Goal: Task Accomplishment & Management: Use online tool/utility

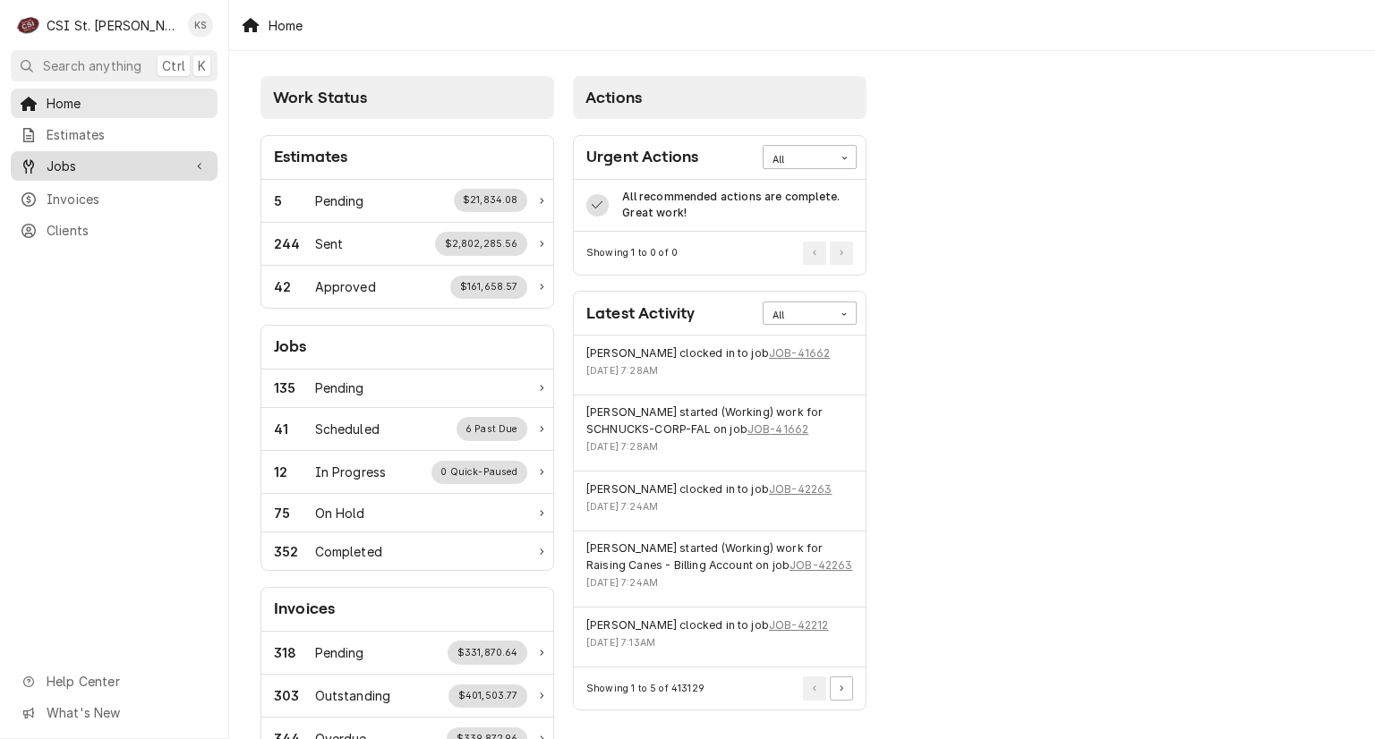
click at [54, 166] on span "Jobs" at bounding box center [114, 166] width 135 height 19
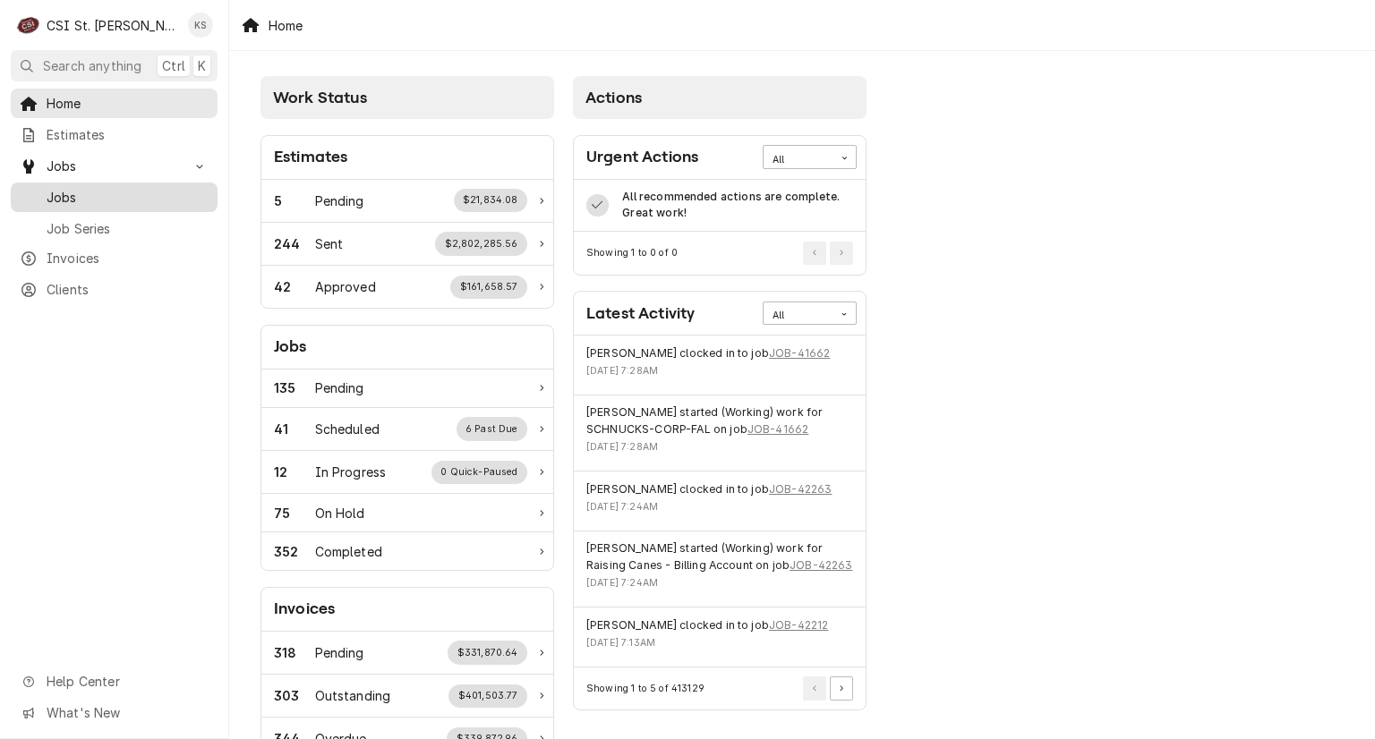
click at [76, 202] on link "Jobs" at bounding box center [114, 198] width 207 height 30
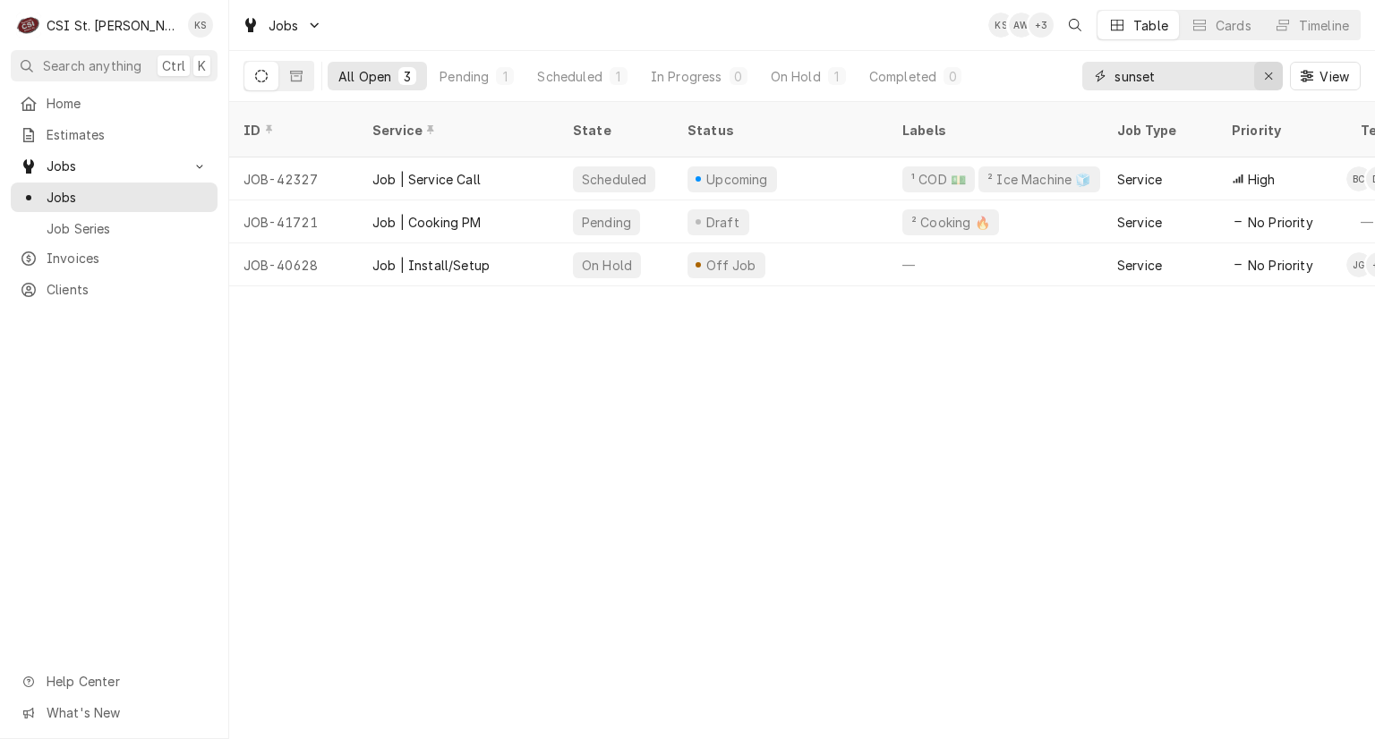
click at [1271, 80] on icon "Erase input" at bounding box center [1269, 76] width 10 height 13
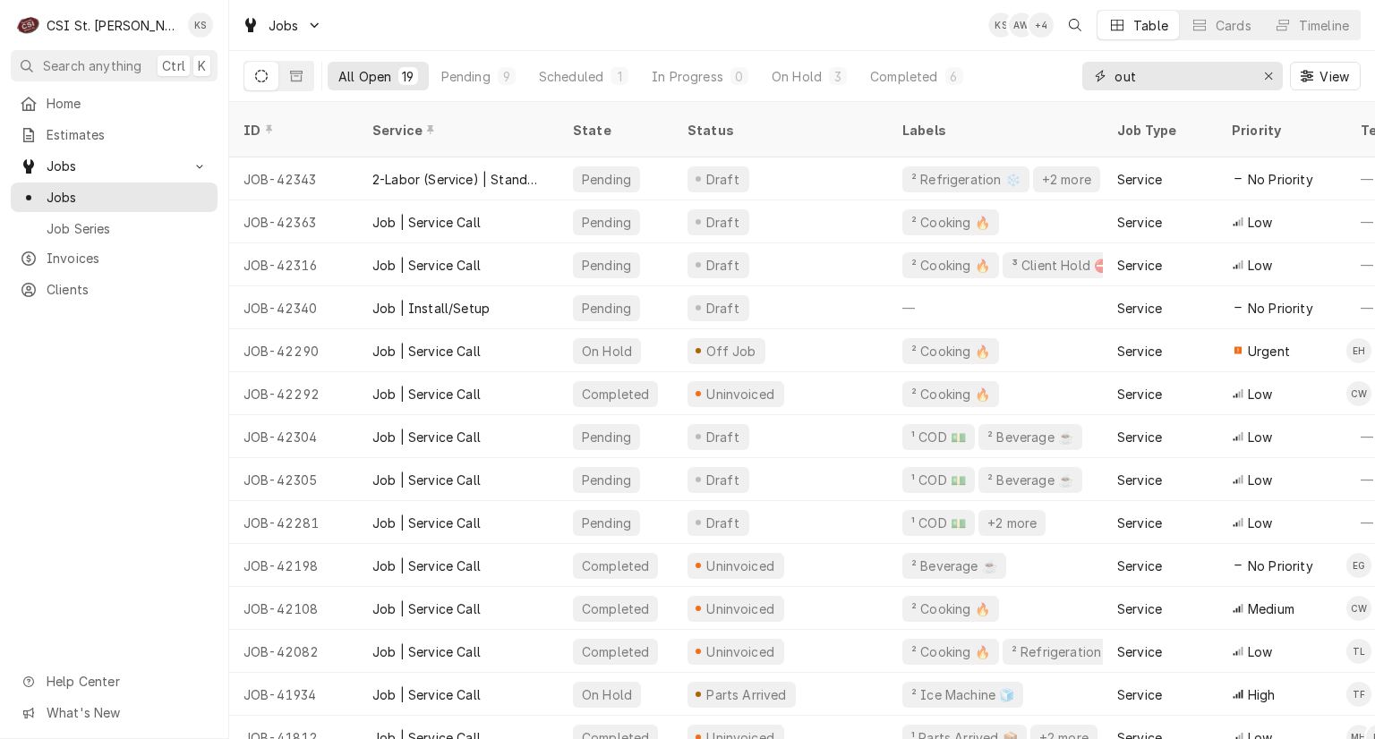
type input "out"
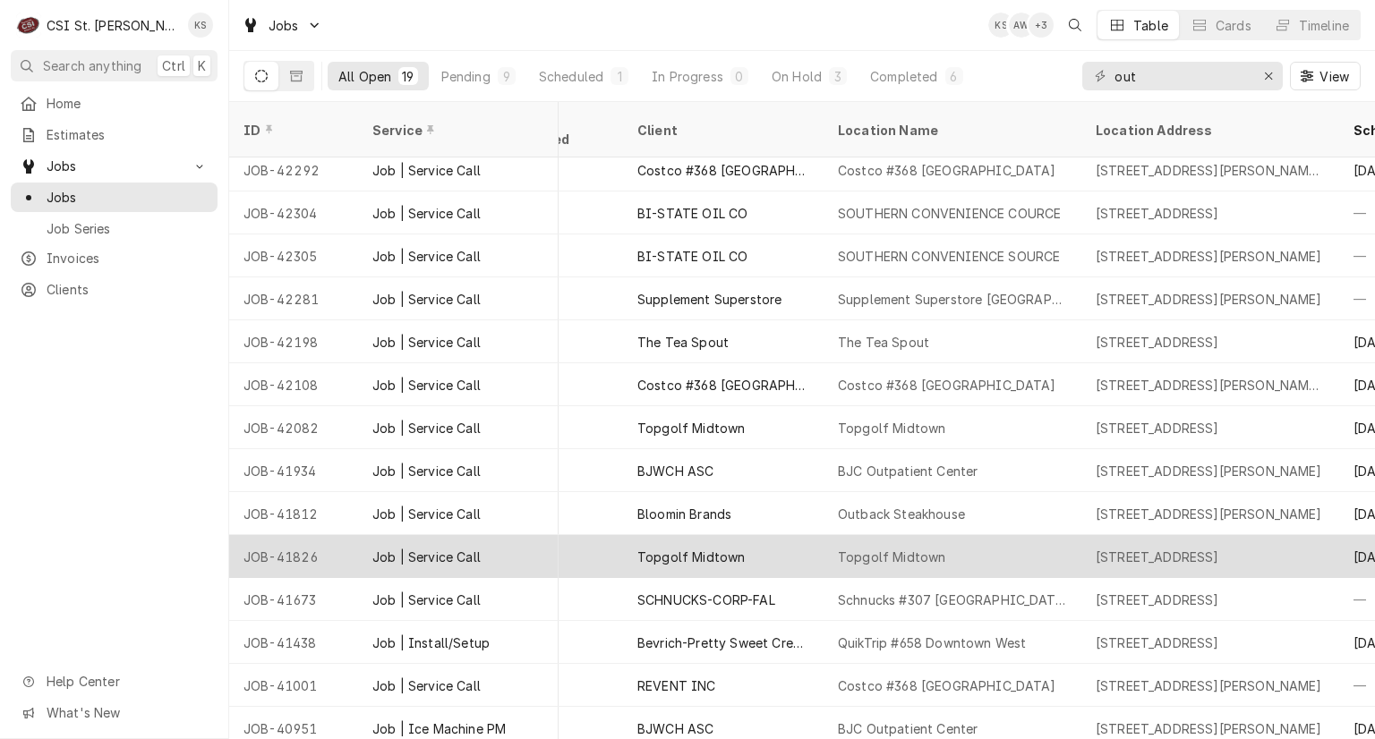
scroll to position [226, 924]
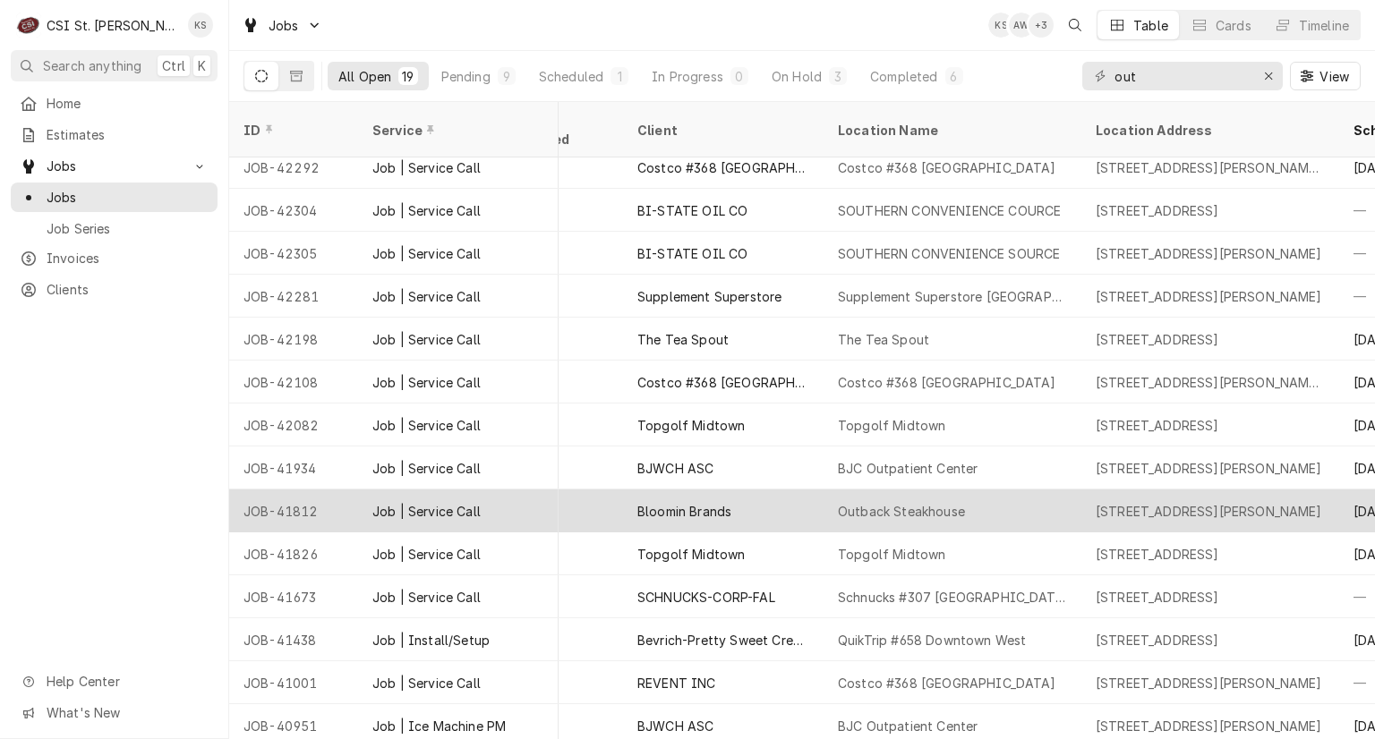
click at [797, 490] on div "Bloomin Brands" at bounding box center [723, 511] width 200 height 43
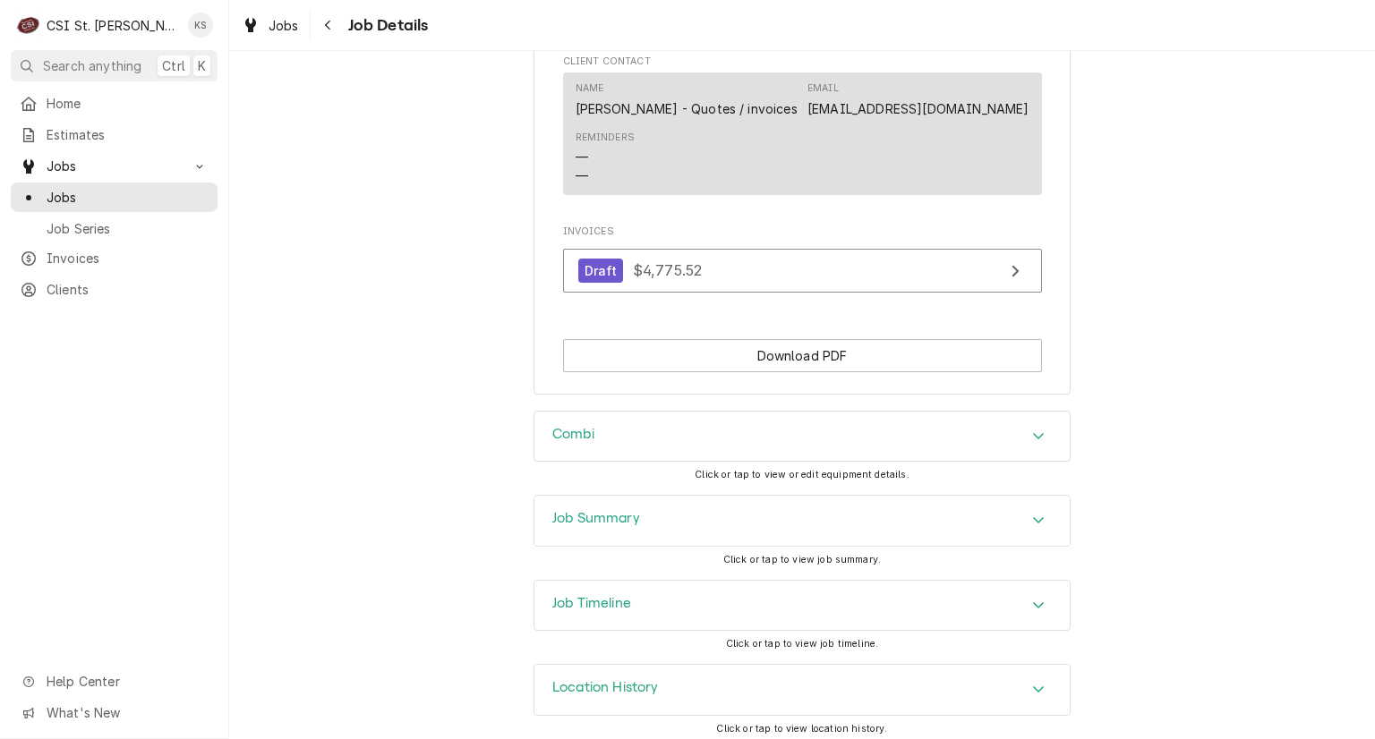
scroll to position [2502, 0]
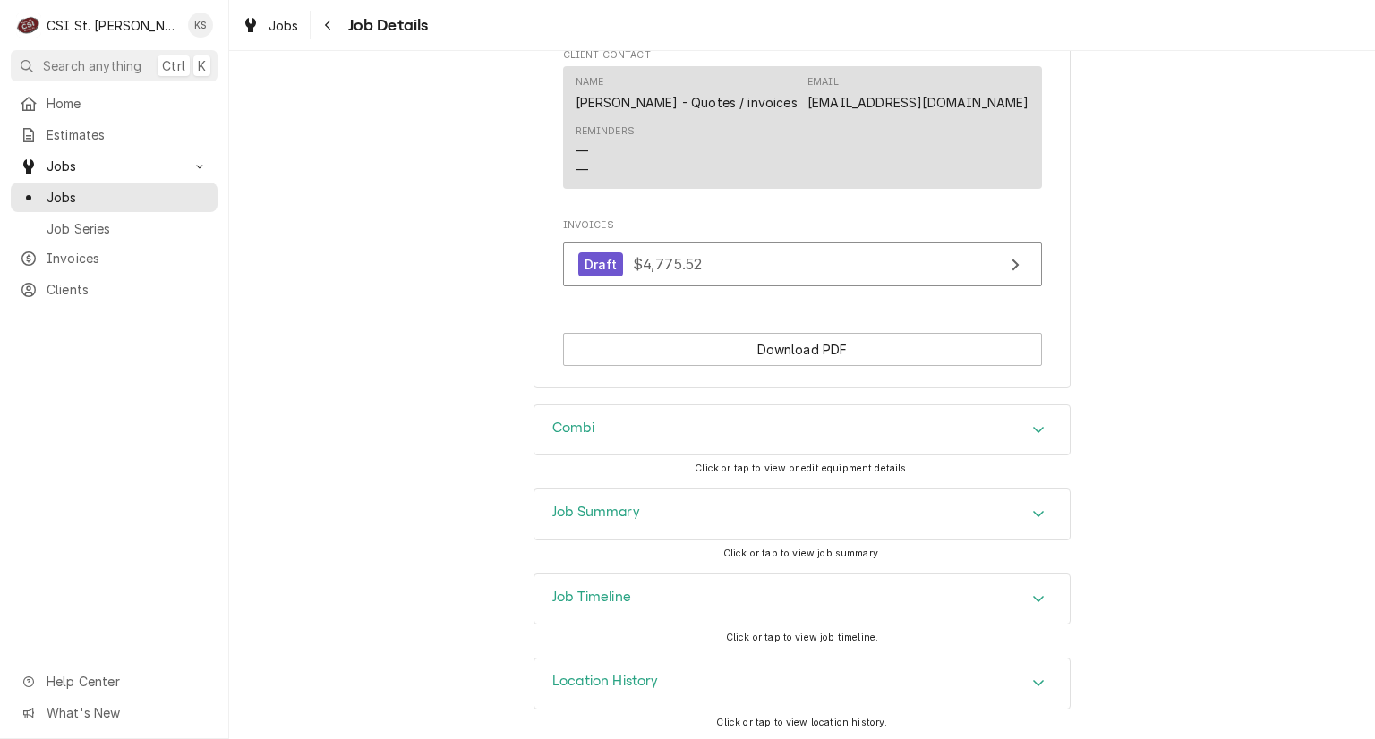
click at [572, 511] on h3 "Job Summary" at bounding box center [596, 512] width 88 height 17
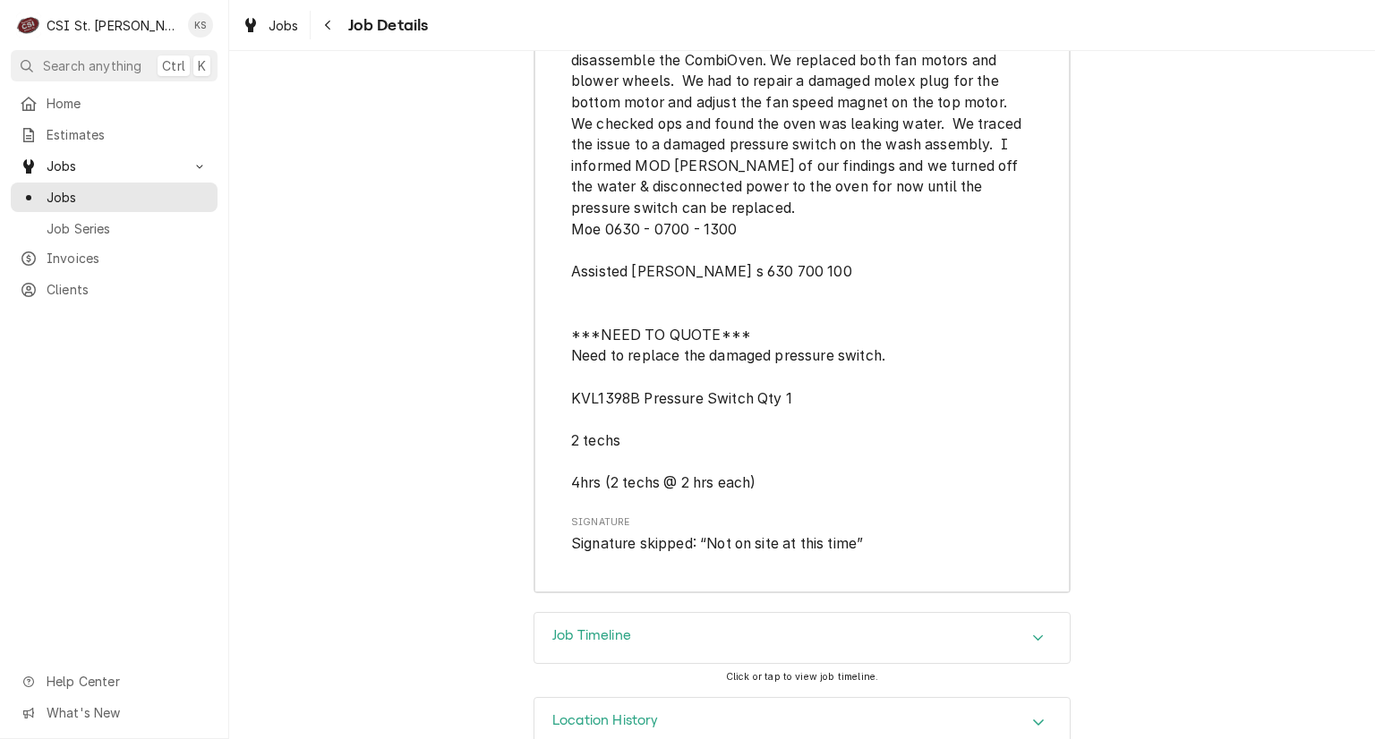
scroll to position [7200, 0]
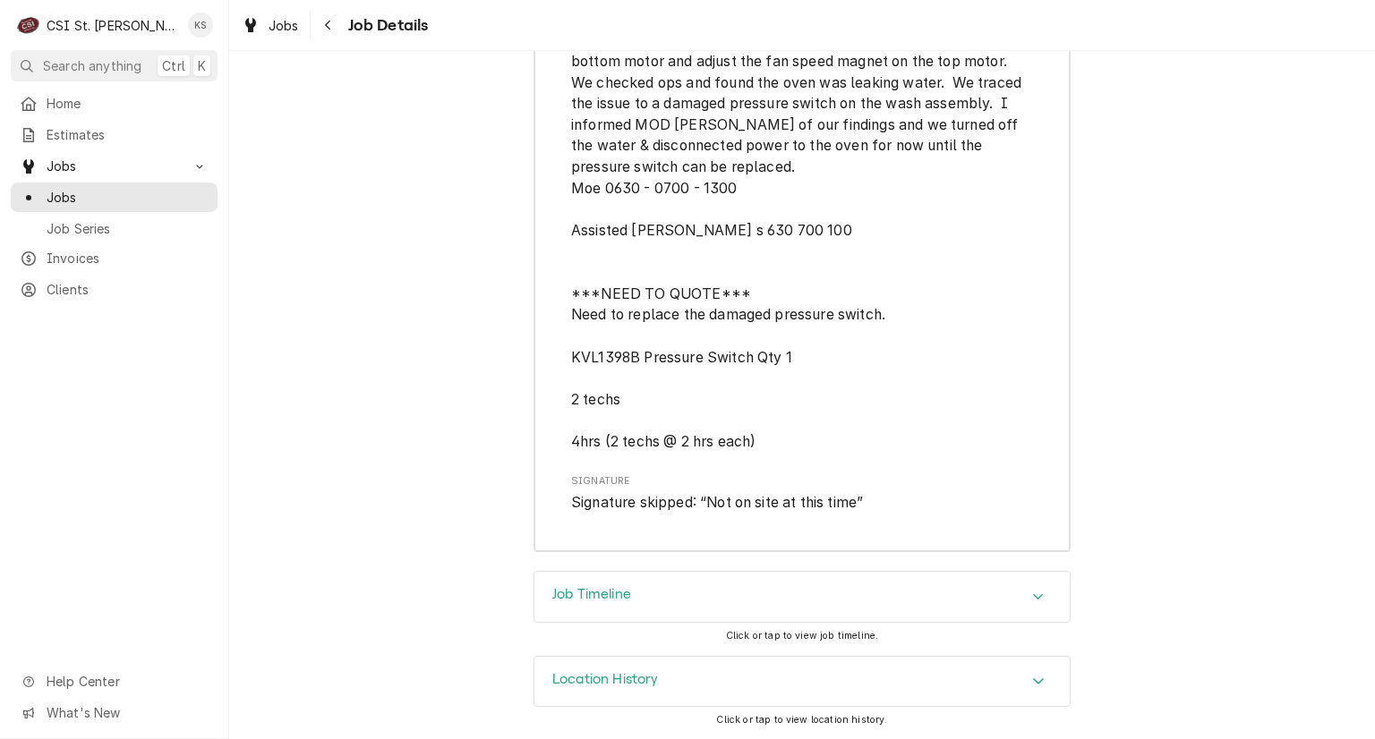
click at [605, 682] on h3 "Location History" at bounding box center [605, 679] width 107 height 17
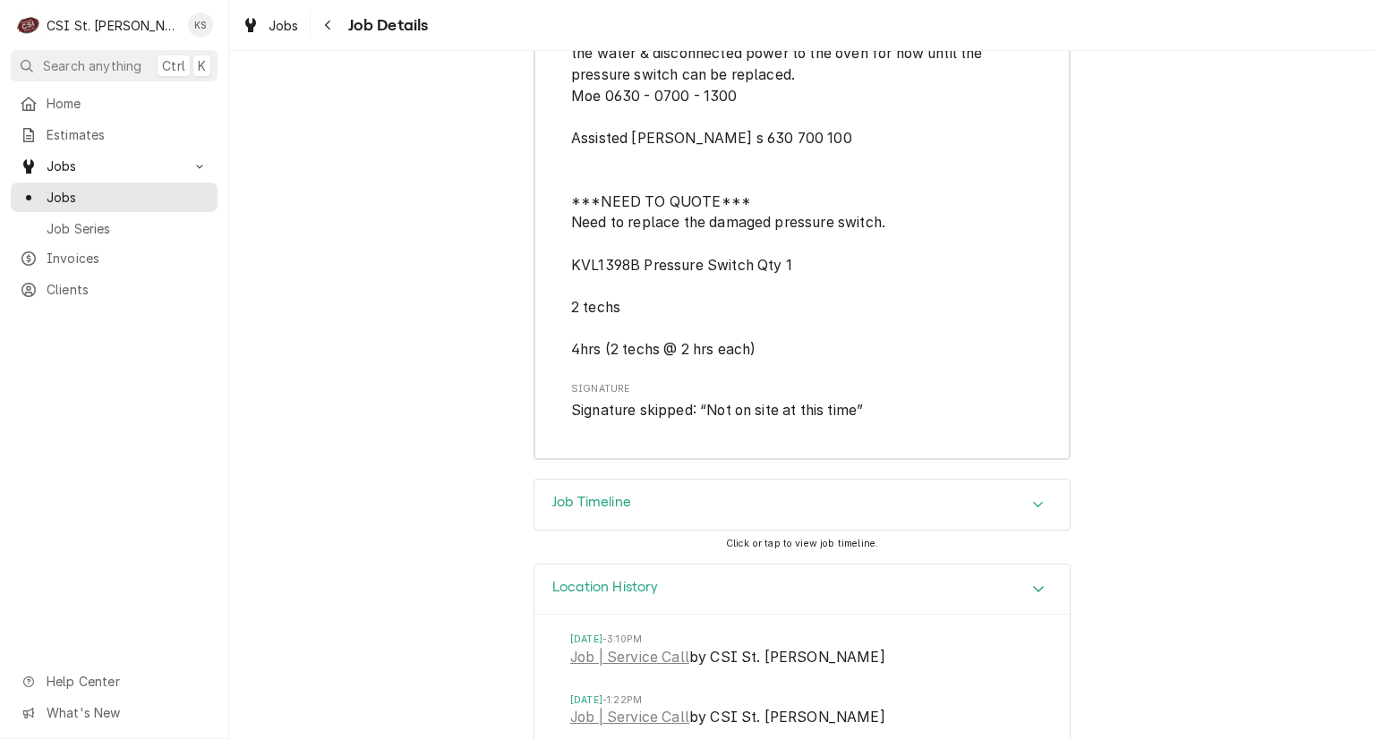
scroll to position [7385, 0]
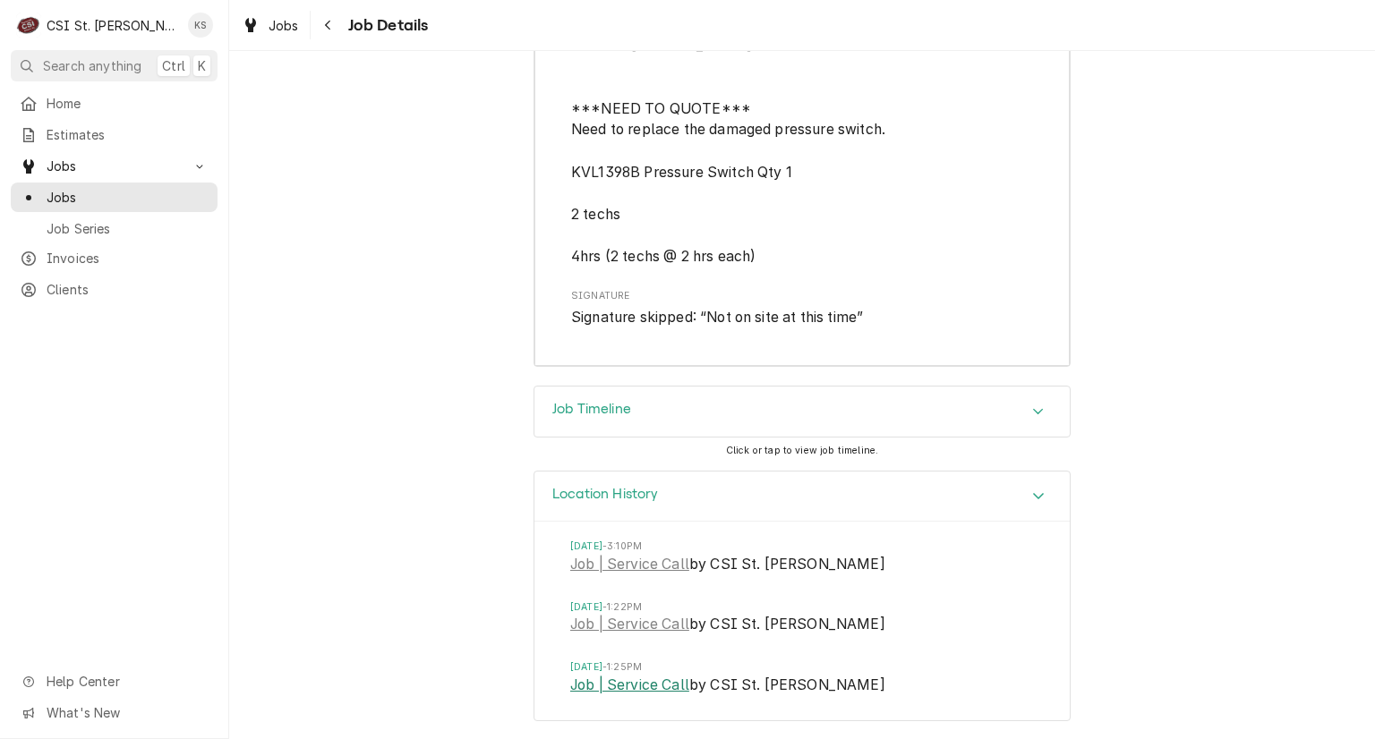
click at [632, 686] on link "Job | Service Call" at bounding box center [629, 685] width 119 height 21
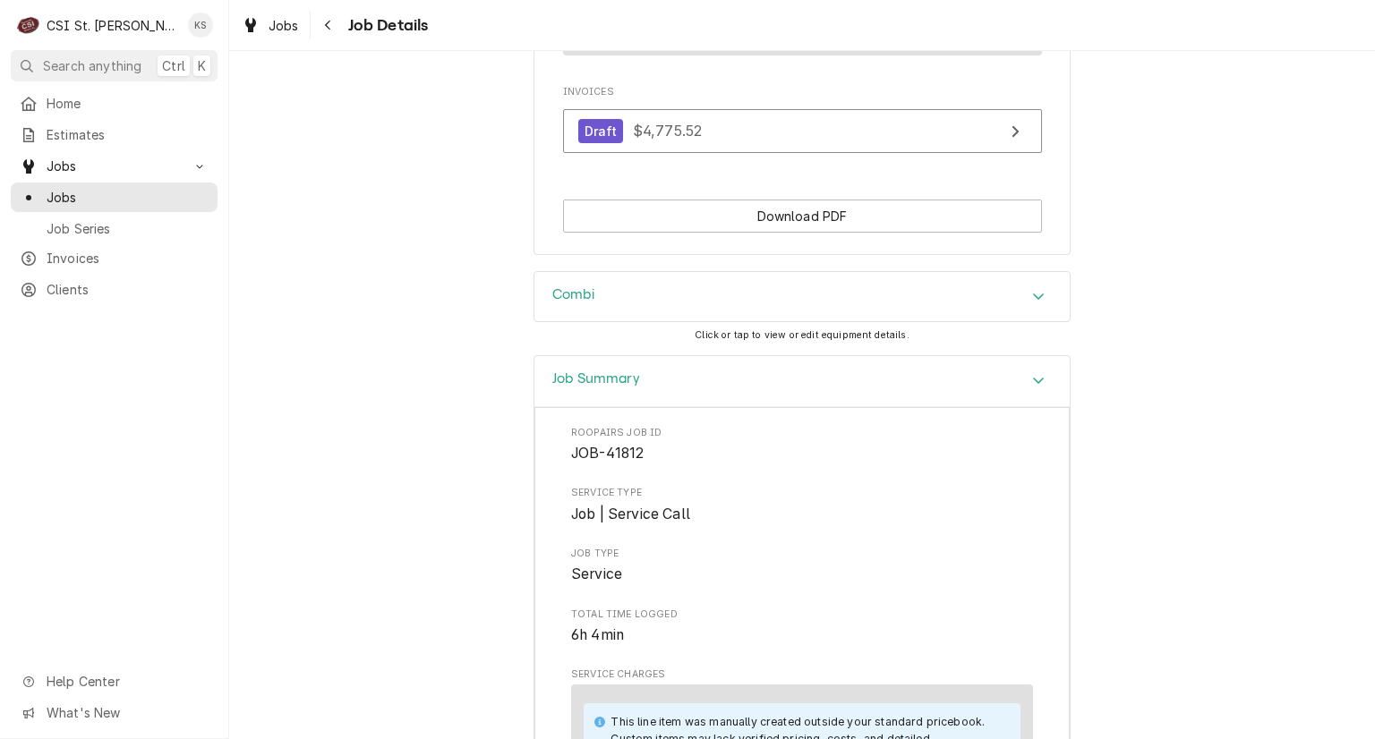
scroll to position [2731, 0]
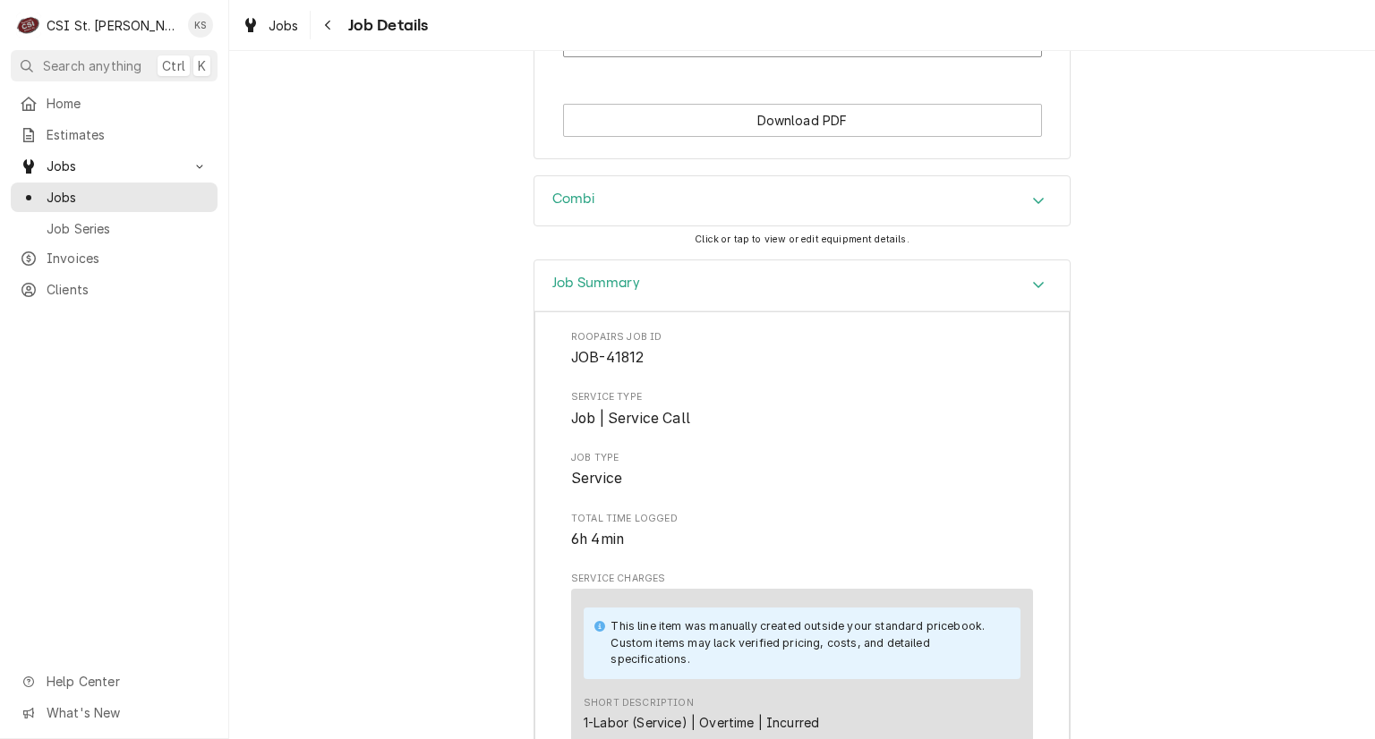
click at [1032, 280] on icon "Accordion Header" at bounding box center [1038, 284] width 13 height 14
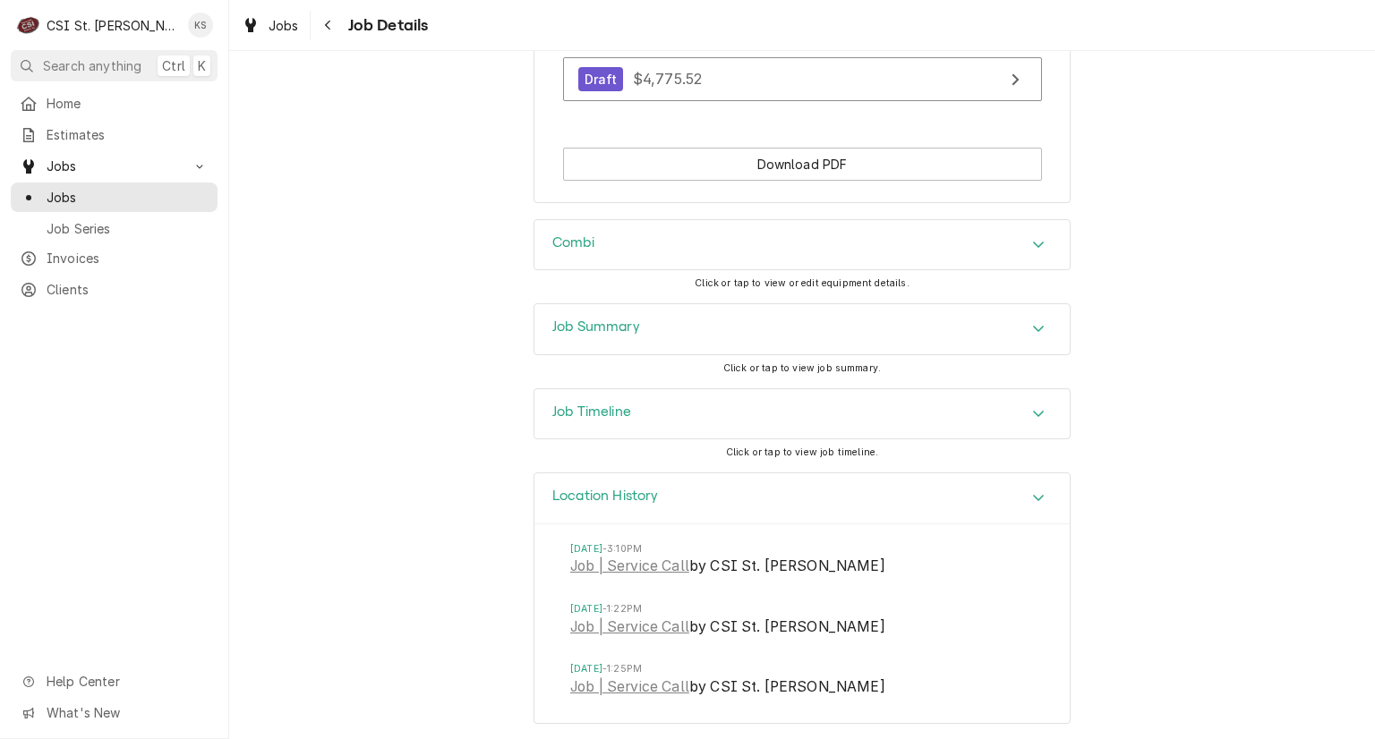
scroll to position [2597, 0]
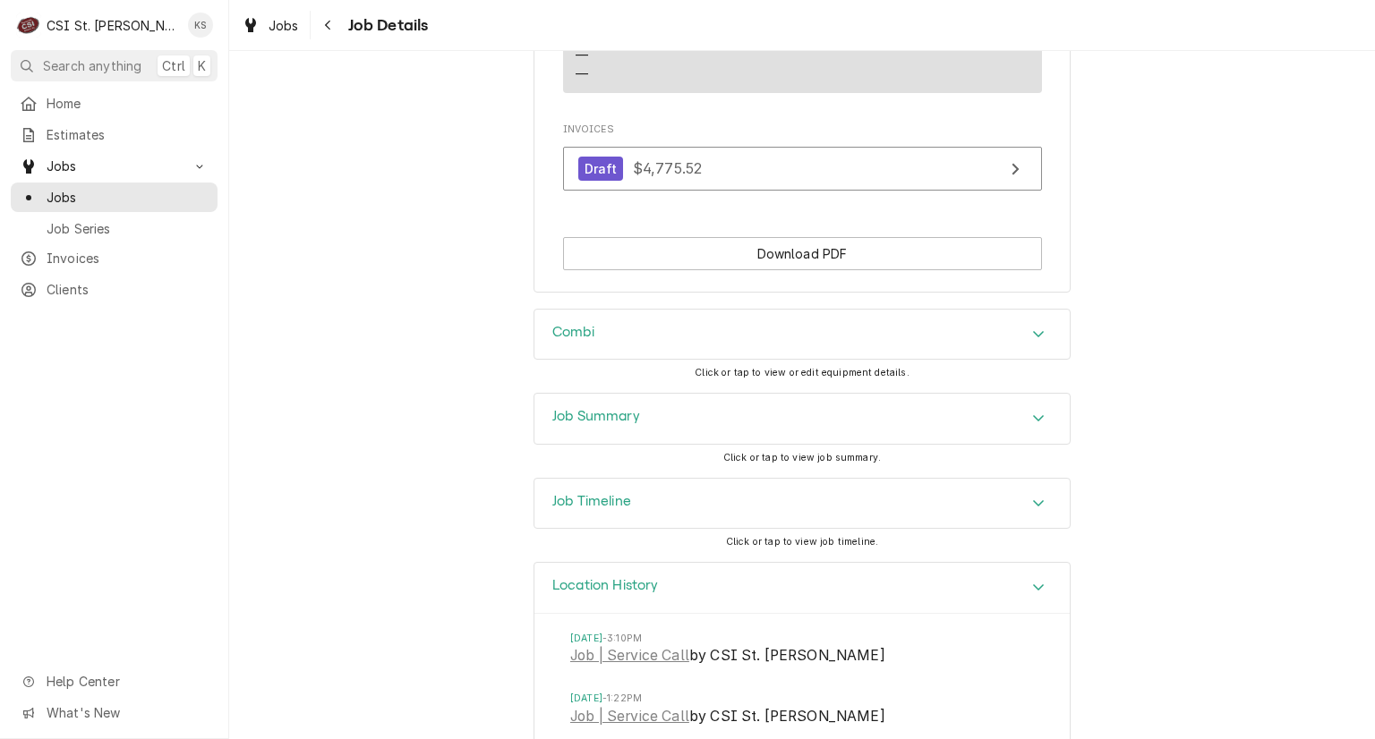
click at [1032, 583] on icon "Accordion Header" at bounding box center [1038, 587] width 13 height 14
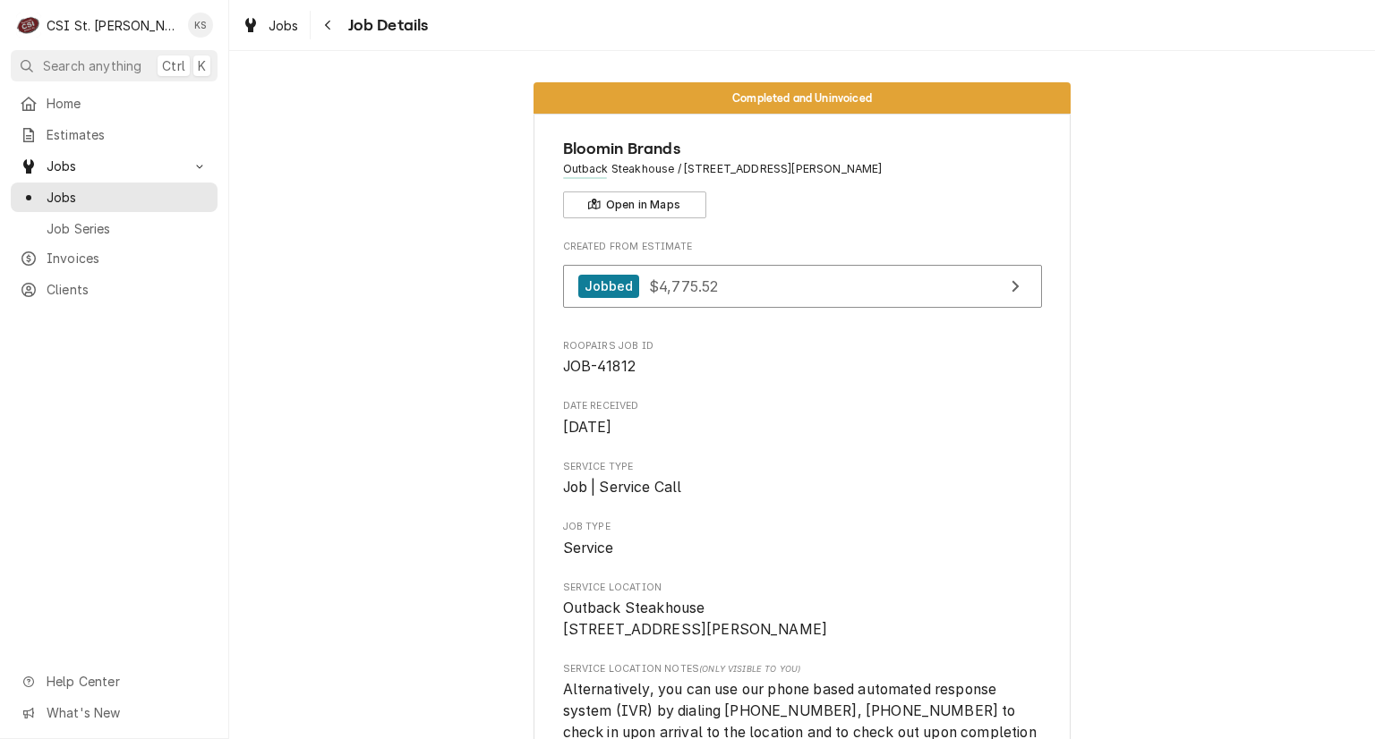
scroll to position [0, 0]
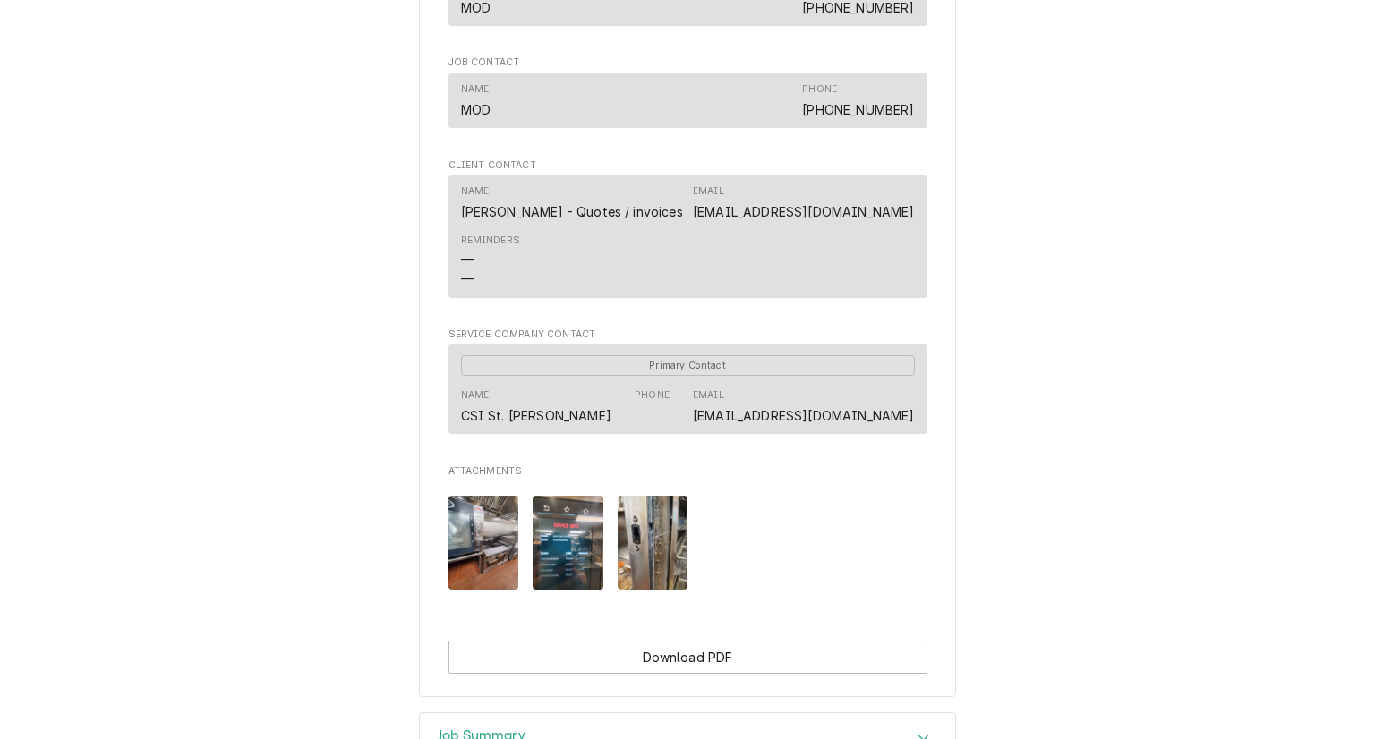
scroll to position [1790, 0]
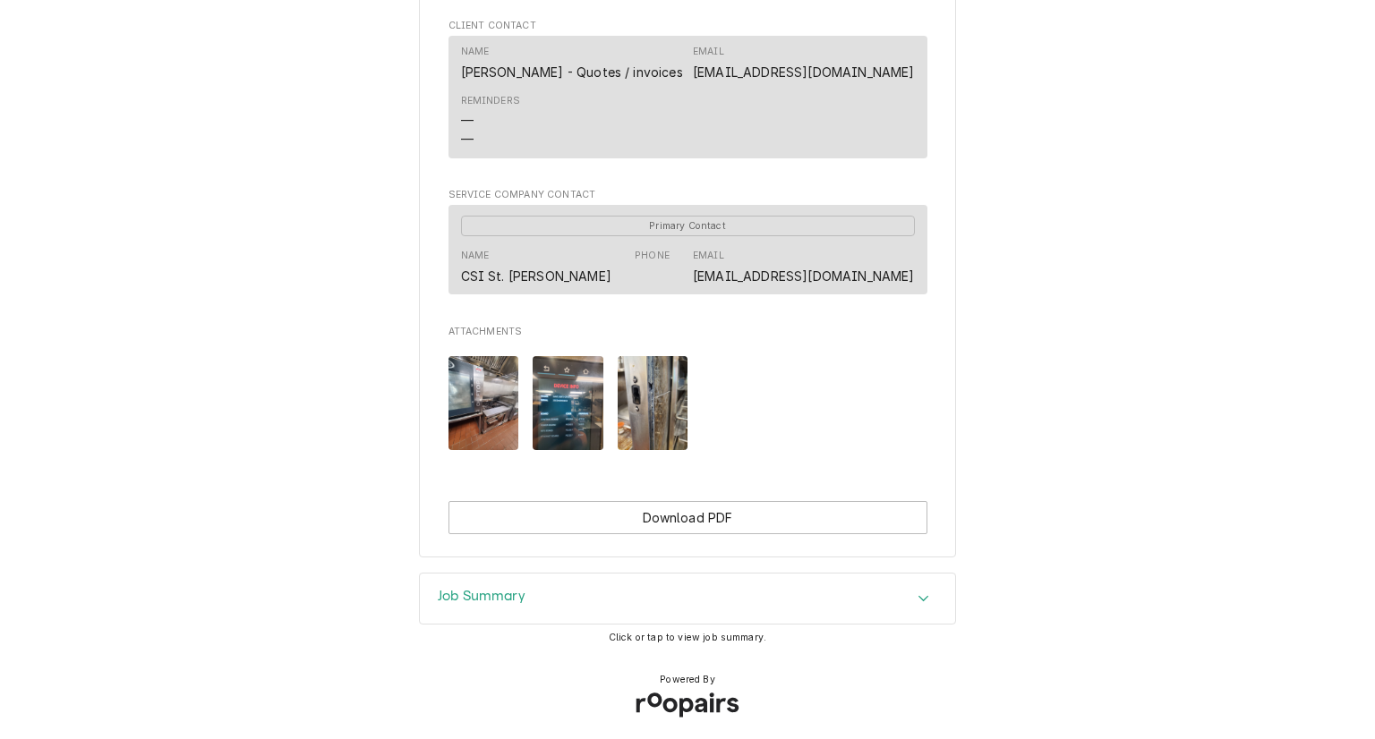
click at [473, 596] on h3 "Job Summary" at bounding box center [482, 596] width 88 height 17
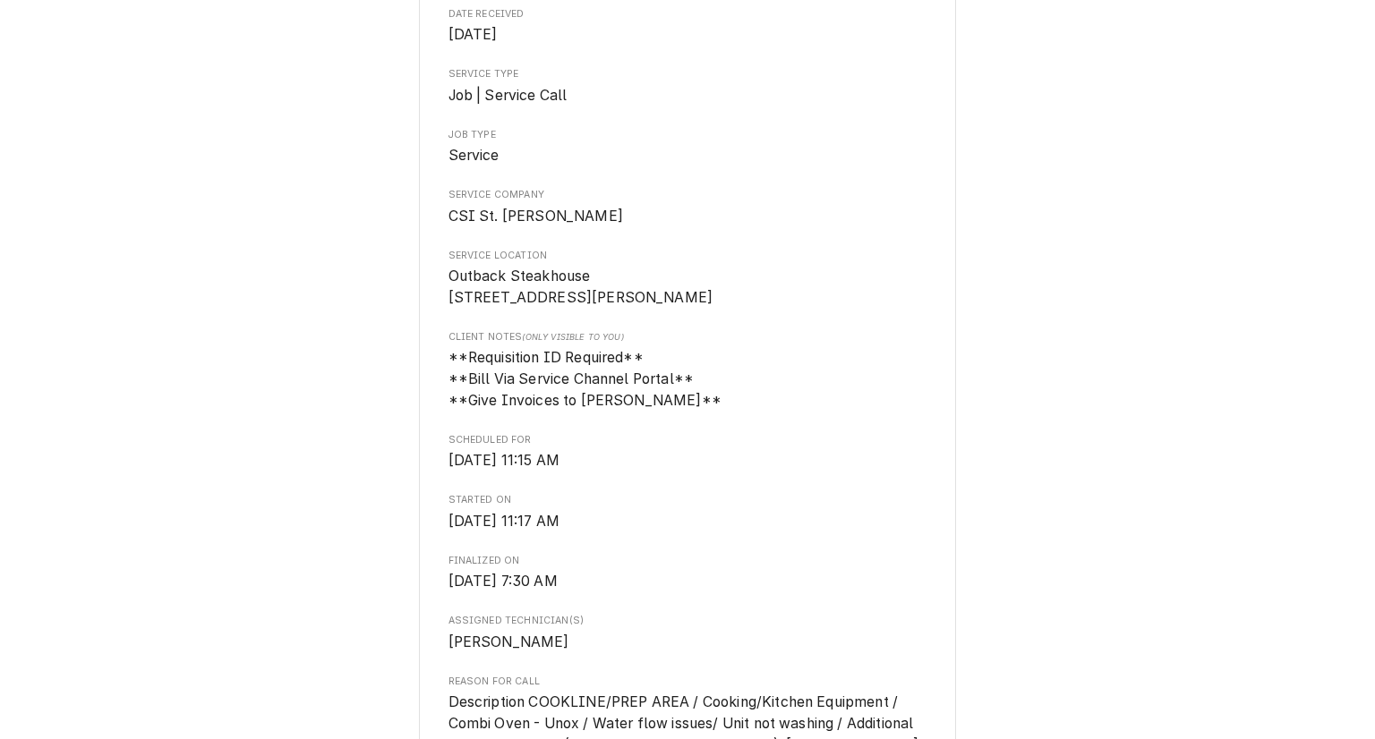
scroll to position [0, 0]
